Goal: Task Accomplishment & Management: Use online tool/utility

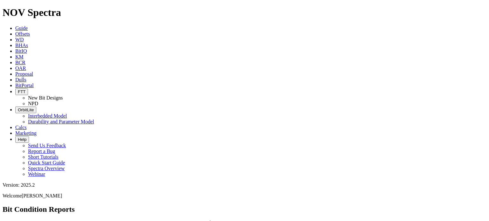
click at [15, 31] on icon at bounding box center [15, 33] width 0 height 5
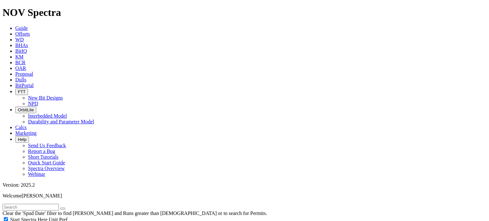
scroll to position [322, 0]
select select "9.875"
checkbox input "false"
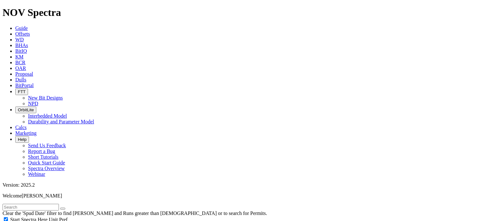
select select "? number:9.875 ?"
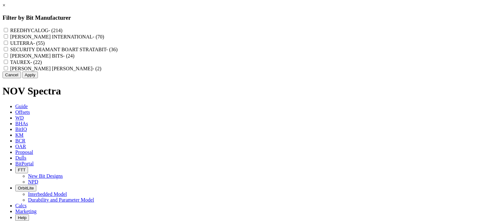
click at [201, 32] on div "REEDHYCALOG - (214) [PERSON_NAME] INTERNATIONAL - (70) ULTERRA - (55) SECURITY …" at bounding box center [245, 49] width 484 height 45
click at [8, 31] on input "REEDHYCALOG - (214)" at bounding box center [6, 30] width 4 height 4
checkbox input "true"
click at [38, 78] on button "Apply" at bounding box center [30, 75] width 16 height 7
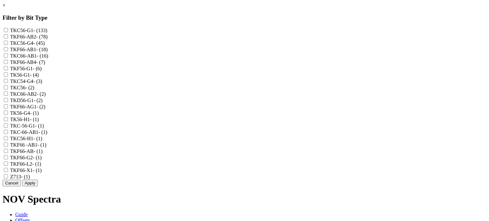
click at [48, 39] on label "TKF66-AB2 - (78)" at bounding box center [29, 36] width 38 height 5
click at [8, 39] on input "TKF66-AB2 - (78)" at bounding box center [6, 36] width 4 height 4
checkbox input "true"
click at [48, 52] on label "TKF66-AB1 - (18)" at bounding box center [29, 49] width 38 height 5
click at [8, 51] on input "TKF66-AB1 - (18)" at bounding box center [6, 49] width 4 height 4
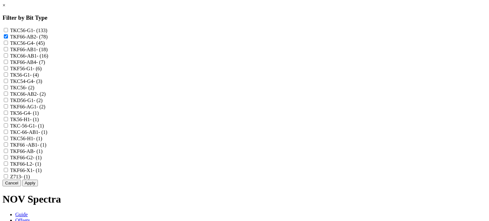
checkbox input "true"
click at [48, 59] on label "TKC66-AB1 - (16)" at bounding box center [29, 55] width 38 height 5
click at [8, 58] on input "TKC66-AB1 - (16)" at bounding box center [6, 56] width 4 height 4
checkbox input "true"
click at [45, 65] on label "TKF66-AB4 - (7)" at bounding box center [27, 62] width 35 height 5
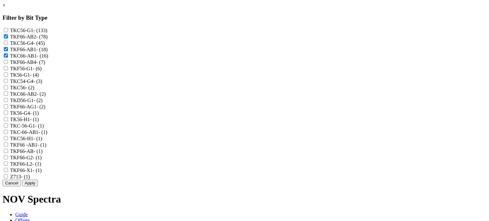
click at [8, 64] on input "TKF66-AB4 - (7)" at bounding box center [6, 62] width 4 height 4
checkbox input "true"
click at [46, 91] on span "- (2)" at bounding box center [41, 93] width 9 height 5
click at [8, 92] on input "TKC66-AB2 - (2)" at bounding box center [6, 94] width 4 height 4
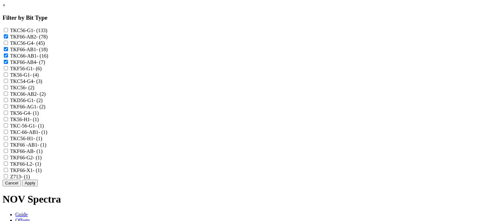
checkbox input "true"
click at [47, 131] on span "- (1)" at bounding box center [43, 132] width 9 height 5
click at [8, 131] on input "TKC-66-AB1 - (1)" at bounding box center [6, 132] width 4 height 4
checkbox input "true"
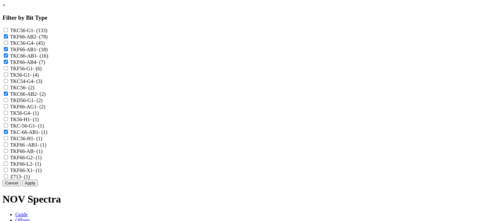
click at [47, 142] on label "TKF66 -AB1 - (1)" at bounding box center [28, 144] width 36 height 5
click at [8, 143] on -AB1 "TKF66 -AB1 - (1)" at bounding box center [6, 145] width 4 height 4
checkbox -AB1 "true"
click at [43, 149] on span "- (1)" at bounding box center [38, 151] width 9 height 5
click at [8, 149] on input "TKF66-AB - (1)" at bounding box center [6, 151] width 4 height 4
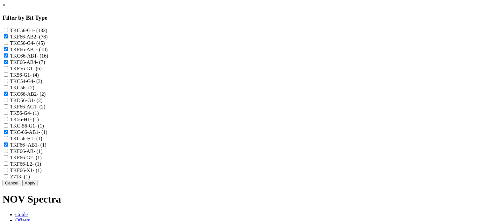
checkbox input "true"
click at [38, 187] on button "Apply" at bounding box center [30, 183] width 16 height 7
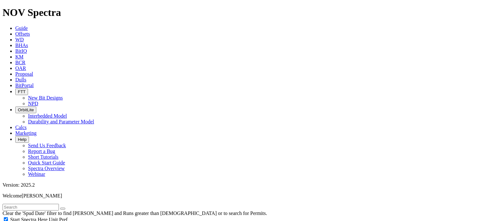
scroll to position [463, 0]
type input "5000"
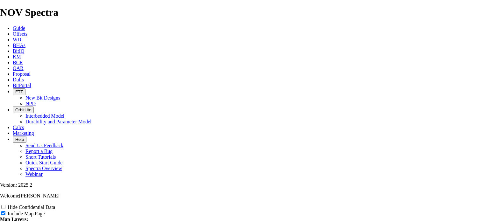
scroll to position [837, 0]
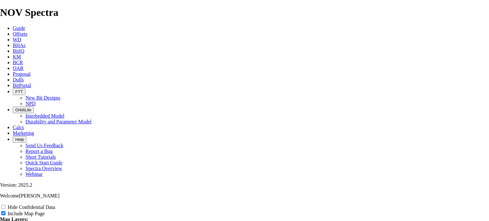
type input "9"
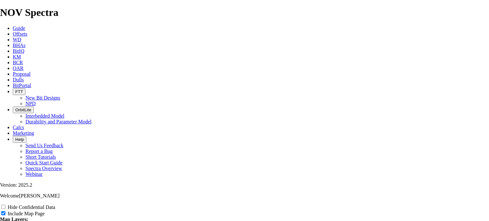
type input "9"
type input "9."
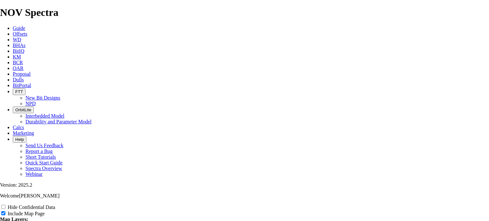
type input "9."
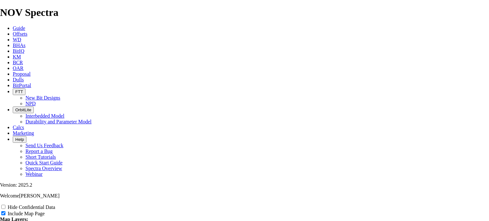
type input "9.8"
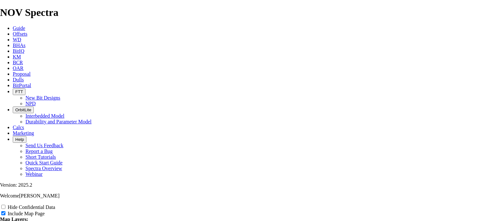
type input "9.8"
type input "9.87"
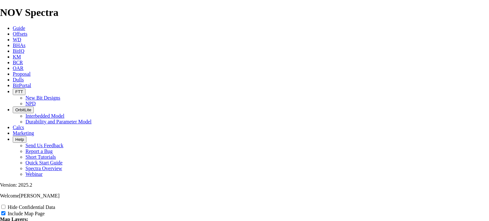
type input "9.87"
type input "9.875"
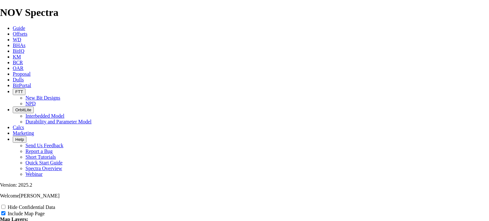
type input "9.875"
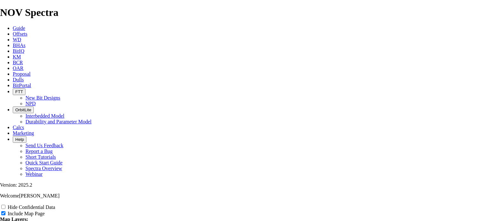
type input "9.875"
type input "9.875""
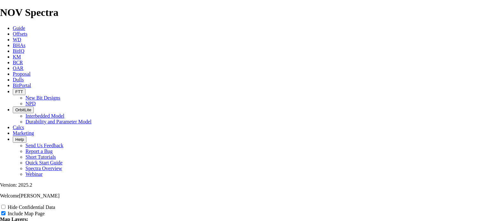
type input "9.875""
type input "9.875" T"
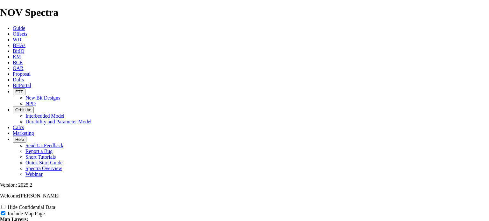
type input "9.875" T"
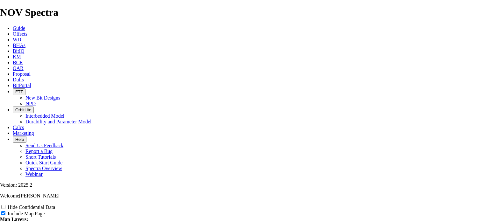
type input "9.875" T"
type input "9.875" TK"
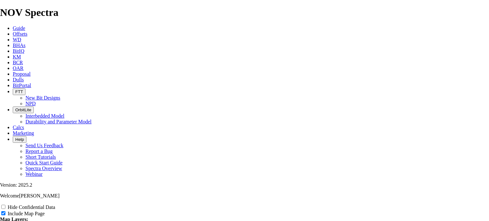
type input "9.875" TK"
type input "9.875" TK6"
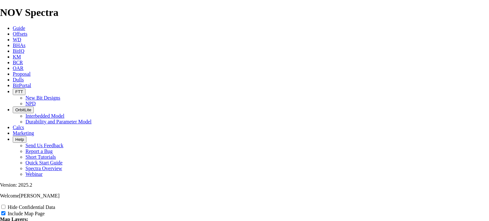
type input "9.875" TK6"
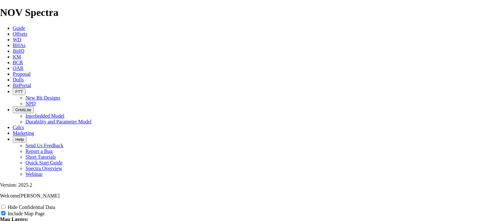
type input "9.875" TK66"
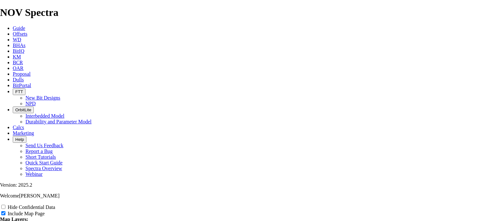
type input "9.875" TK66"
type input "9.875" TK66-"
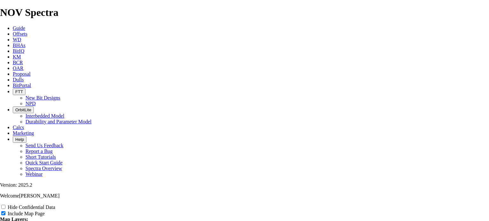
type input "9.875" TK66-"
type input "9.875" TK66-A"
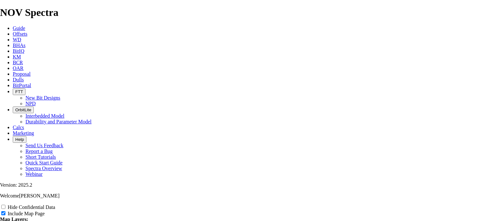
type input "9.875" TK66-A"
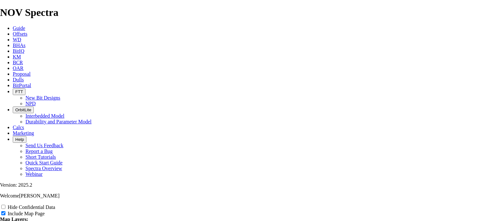
type input "9.875" TK66-A"
type input "9.875" TK66-AB"
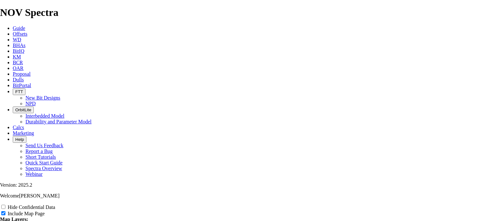
type input "9.875" TK66-AB"
type input "9.875" TK66-AB p"
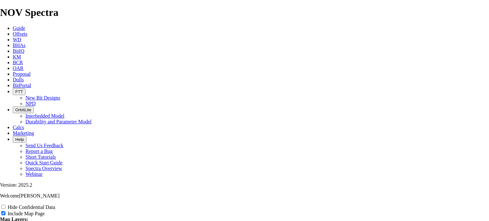
type input "9.875" TK66-AB p"
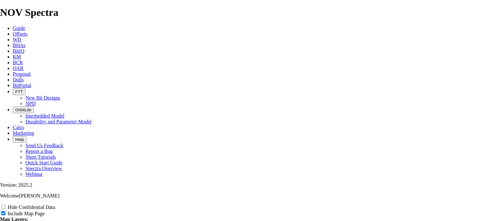
type input "9.875" TK66-AB p"
type input "9.875" TK66-AB"
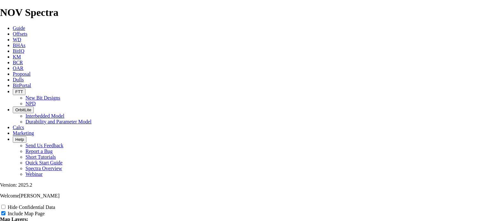
type input "9.875" TK66-AB"
type input "9.875" TK66-AB o"
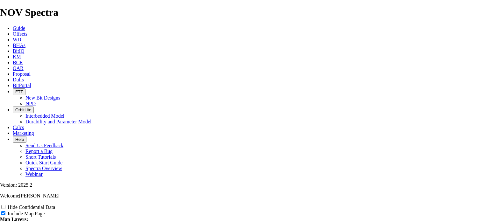
type input "9.875" TK66-AB o"
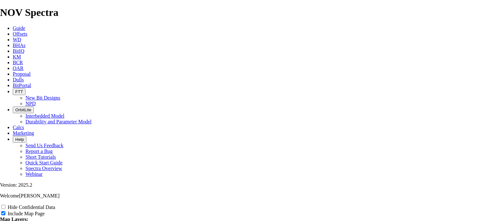
type input "9.875" TK66-AB of"
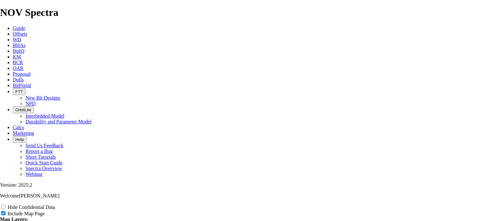
type input "9.875" TK66-AB of"
type input "9.875" TK66-AB off"
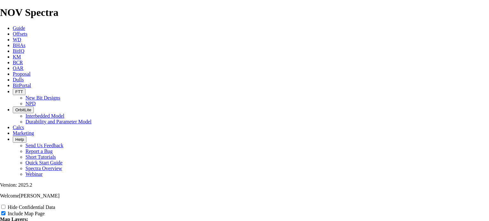
type input "9.875" TK66-AB off"
type input "9.875" TK66-AB offs"
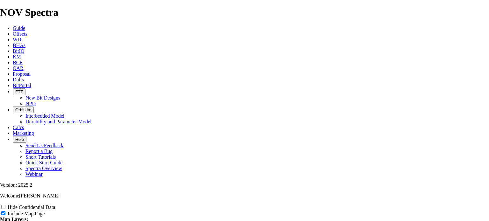
type input "9.875" TK66-AB offs"
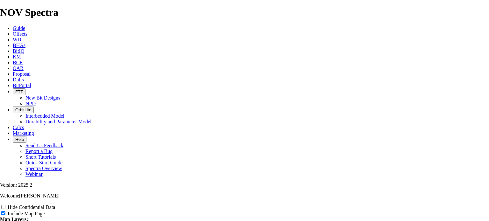
type input "9.875" TK66-AB offs"
type input "9.875" TK66-AB offse"
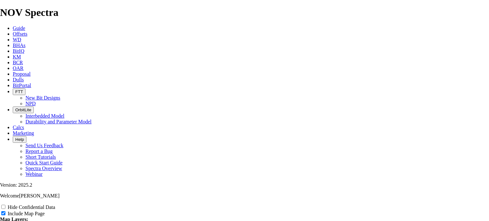
type input "9.875" TK66-AB offse"
type input "9.875" TK66-AB offset"
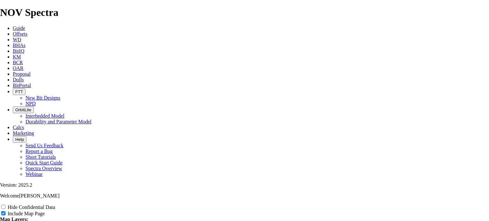
type input "9.875" TK66-AB offset"
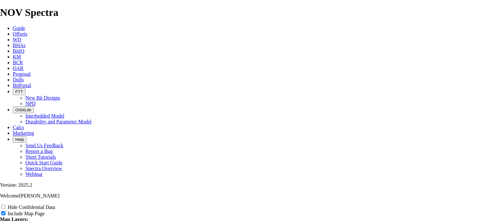
type input "9.875" TK66-AB offsets"
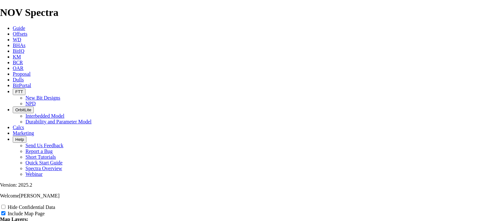
type input "9.875" TK66-AB offsets"
click at [5, 205] on input "Hide Confidential Data" at bounding box center [3, 207] width 4 height 4
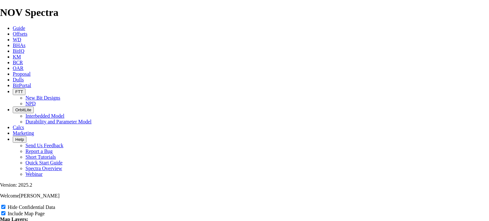
click at [5, 205] on input "Hide Confidential Data" at bounding box center [3, 207] width 4 height 4
checkbox input "false"
checkbox input "true"
